Goal: Check status: Check status

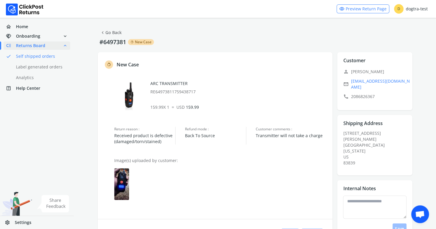
click at [110, 32] on link "chevron_left Go Back" at bounding box center [111, 32] width 22 height 8
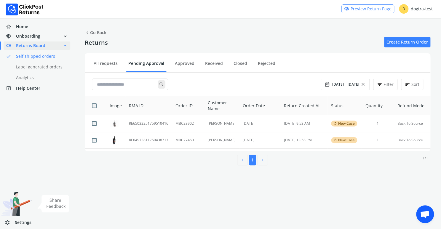
drag, startPoint x: 128, startPoint y: 85, endPoint x: 440, endPoint y: 61, distance: 313.0
click at [132, 86] on input "text" at bounding box center [125, 84] width 63 height 11
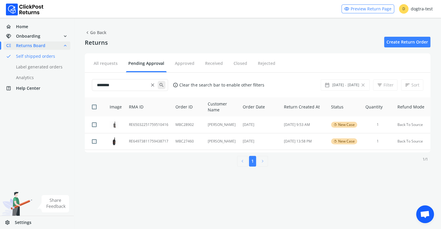
type input "********"
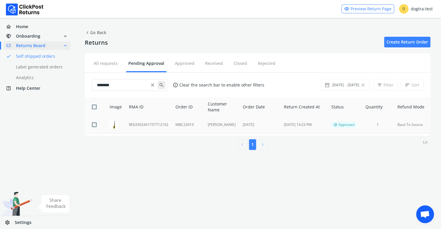
click at [138, 124] on td "RE63392441757712192" at bounding box center [148, 124] width 46 height 17
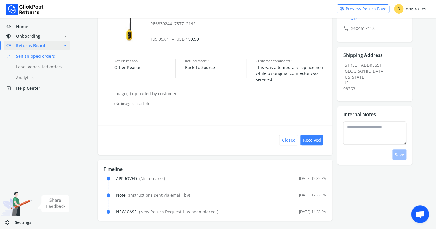
scroll to position [69, 0]
